Goal: Task Accomplishment & Management: Manage account settings

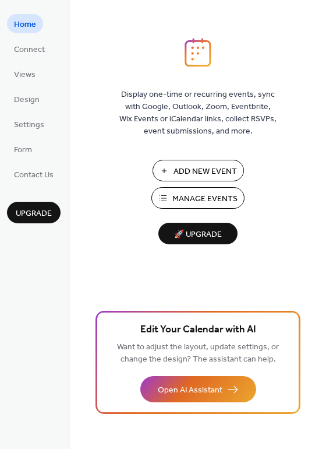
click at [204, 202] on span "Manage Events" at bounding box center [204, 199] width 65 height 12
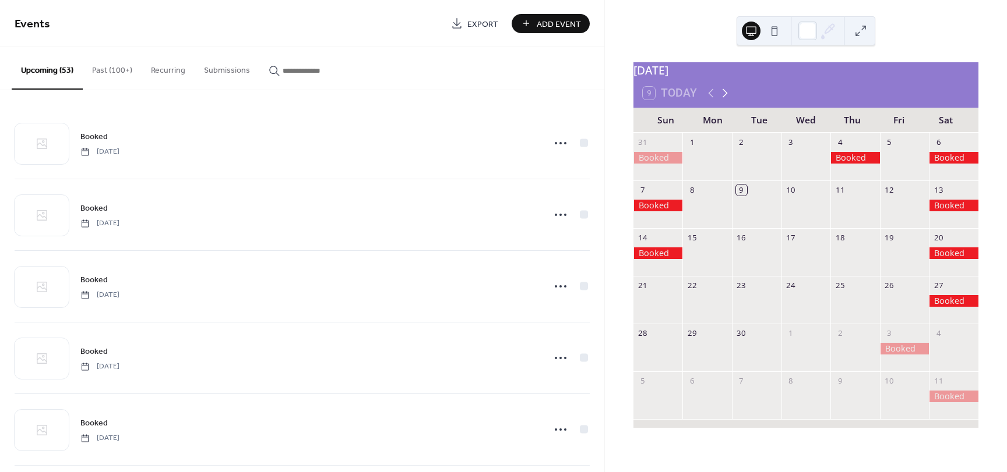
click at [723, 100] on icon at bounding box center [725, 93] width 14 height 14
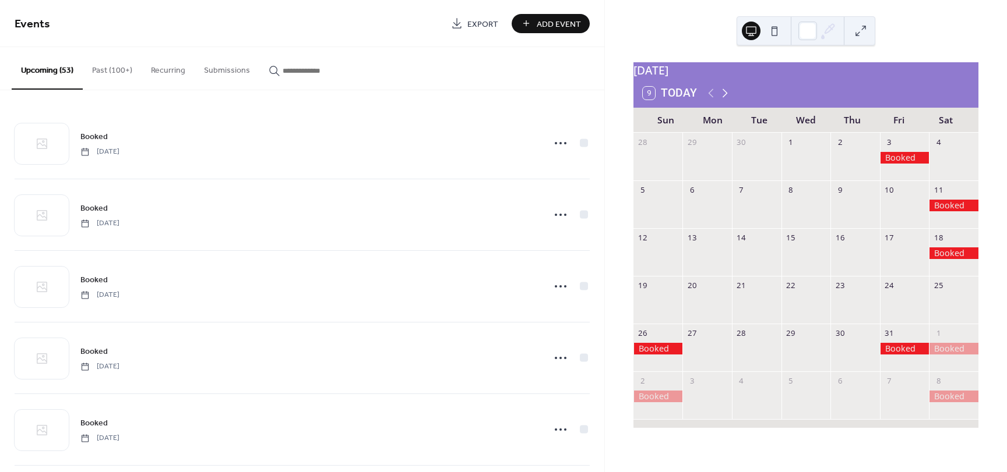
click at [723, 100] on icon at bounding box center [725, 93] width 14 height 14
